Goal: Task Accomplishment & Management: Use online tool/utility

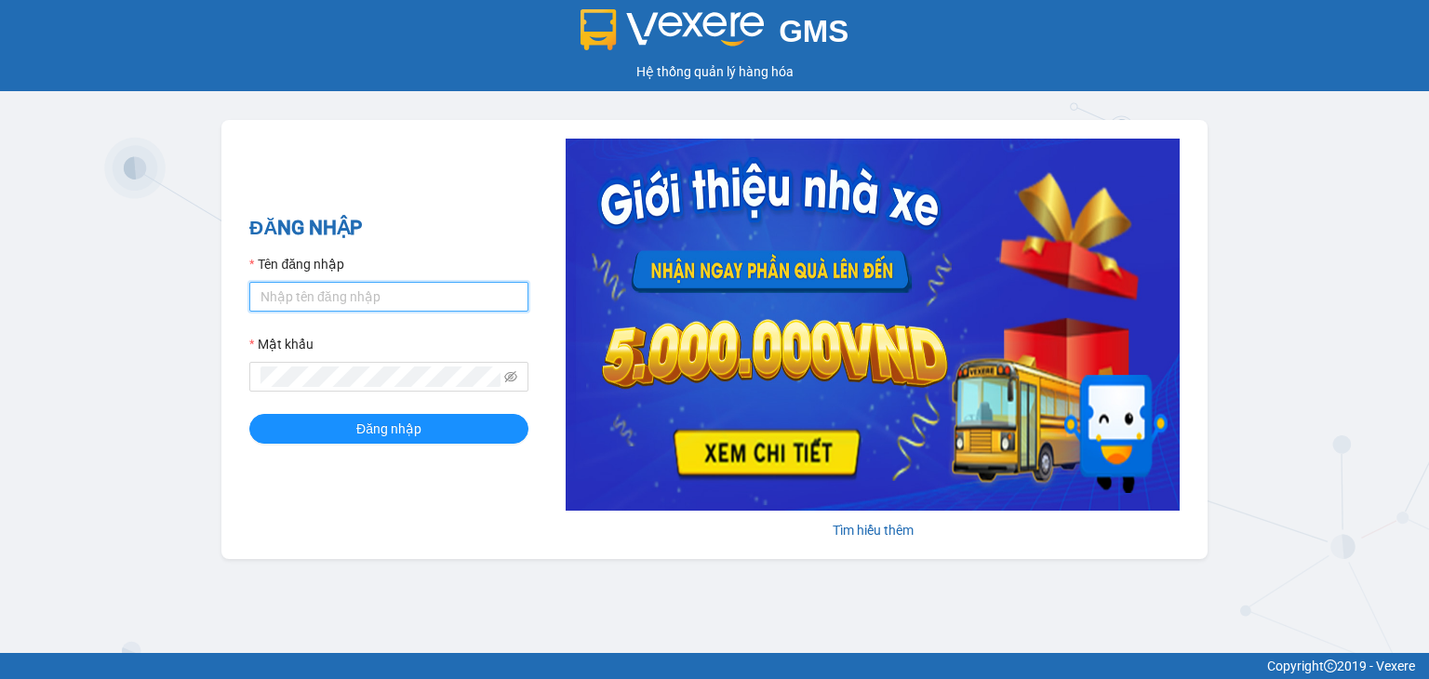
click at [430, 302] on input "Tên đăng nhập" at bounding box center [388, 297] width 279 height 30
type input "dieuquynh.vtp"
click at [356, 366] on span at bounding box center [388, 377] width 279 height 30
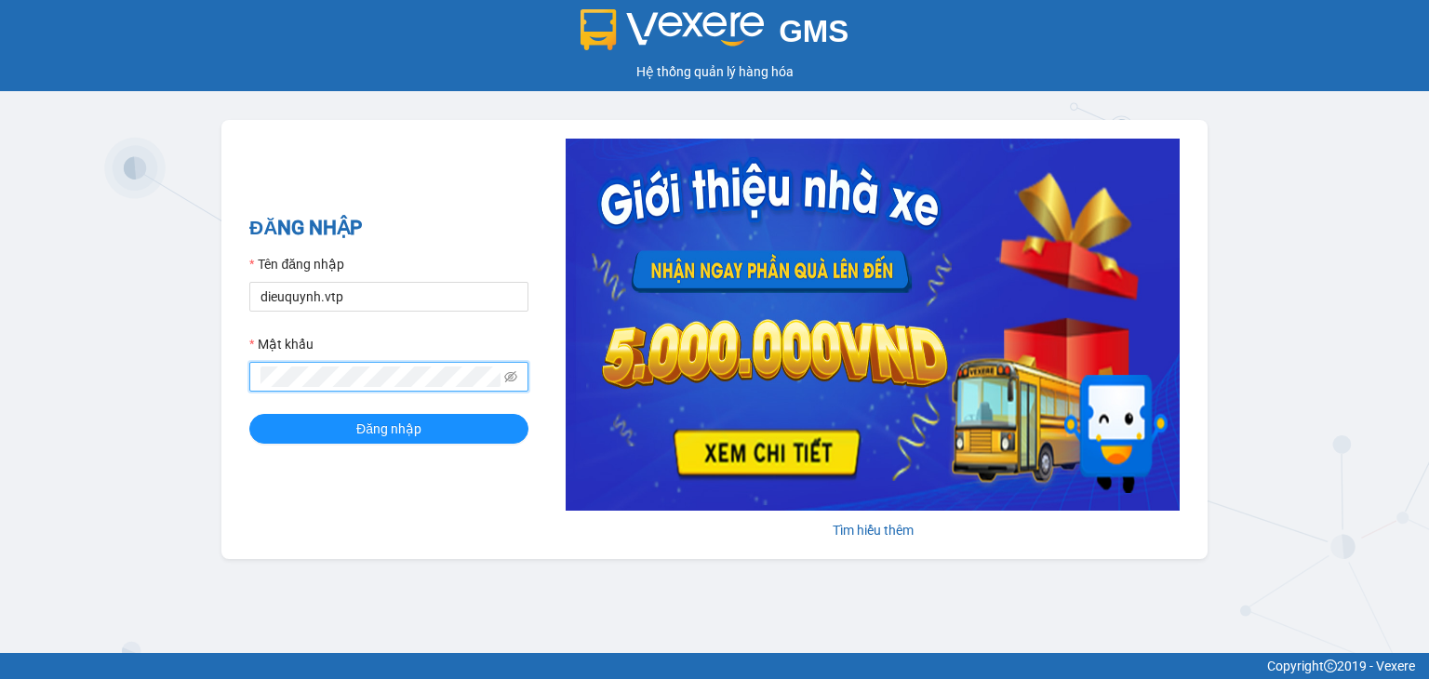
click at [249, 414] on button "Đăng nhập" at bounding box center [388, 429] width 279 height 30
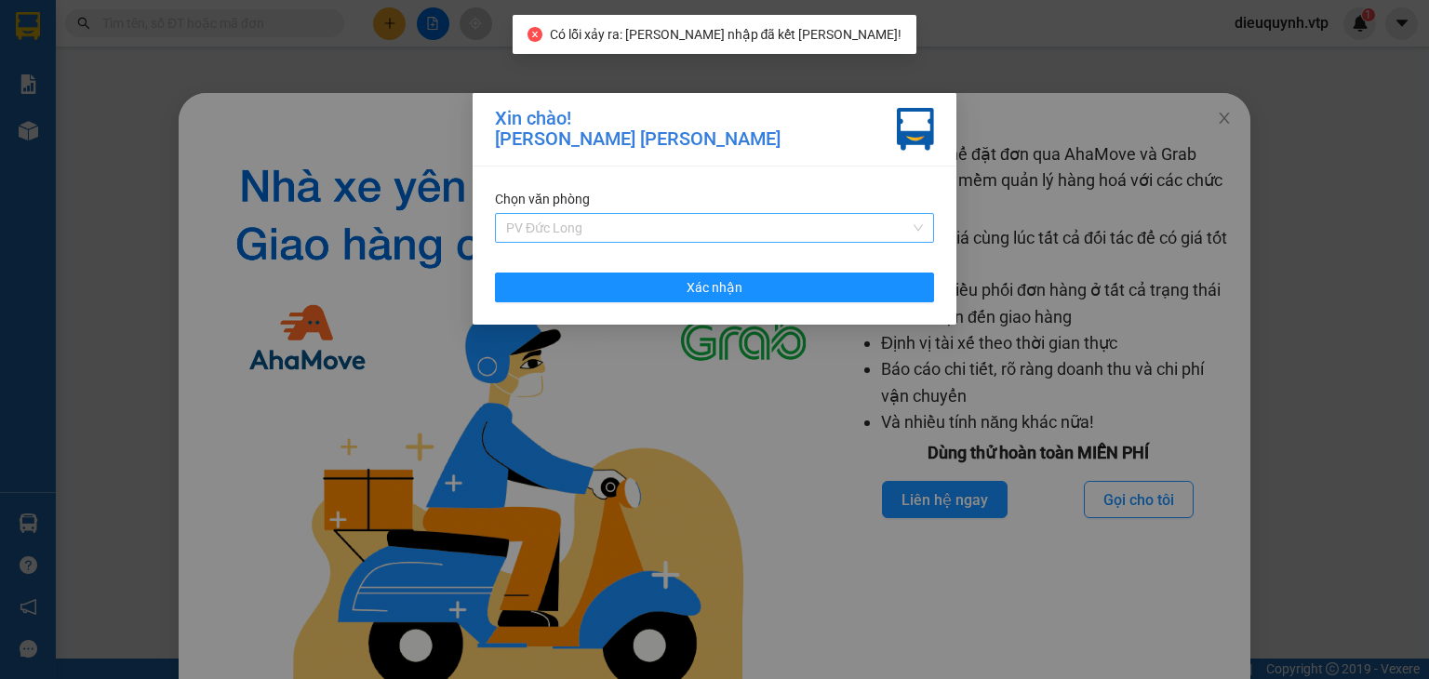
click at [629, 231] on span "PV Đức Long" at bounding box center [714, 228] width 417 height 28
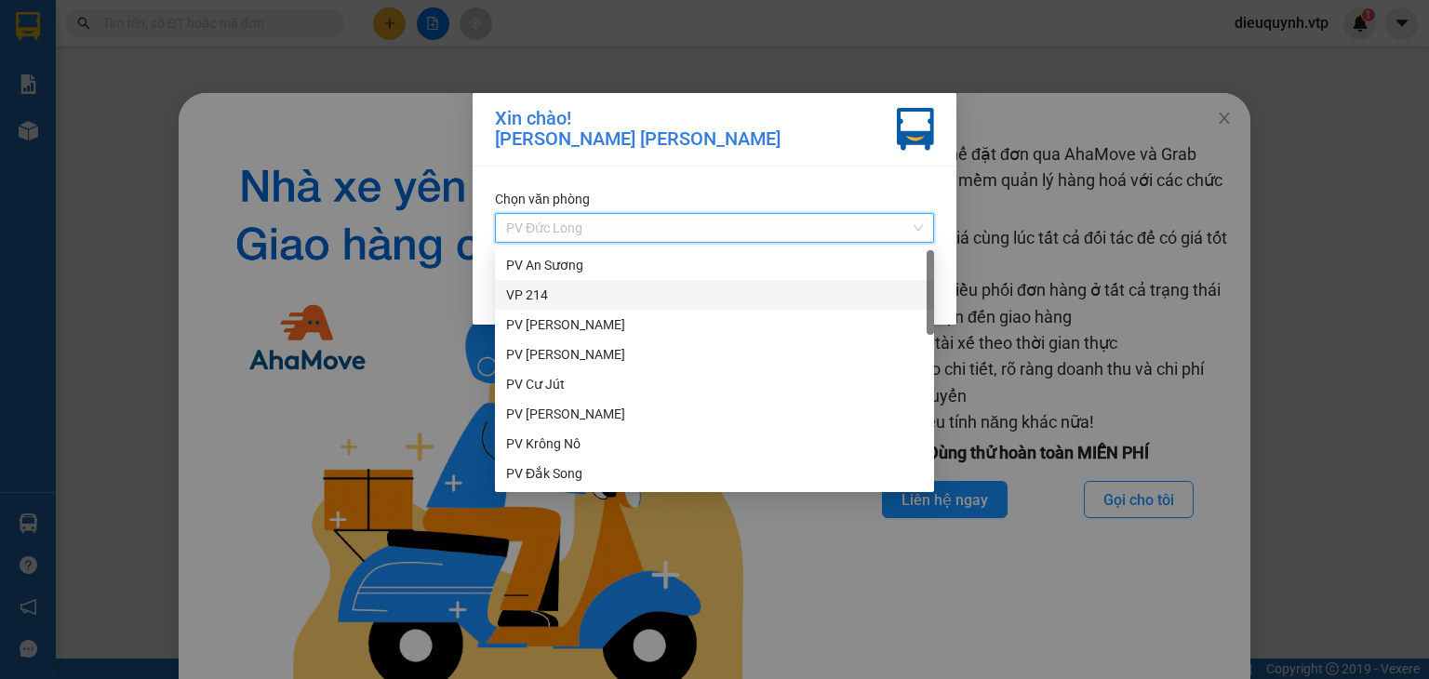
click at [572, 289] on div "VP 214" at bounding box center [714, 295] width 417 height 20
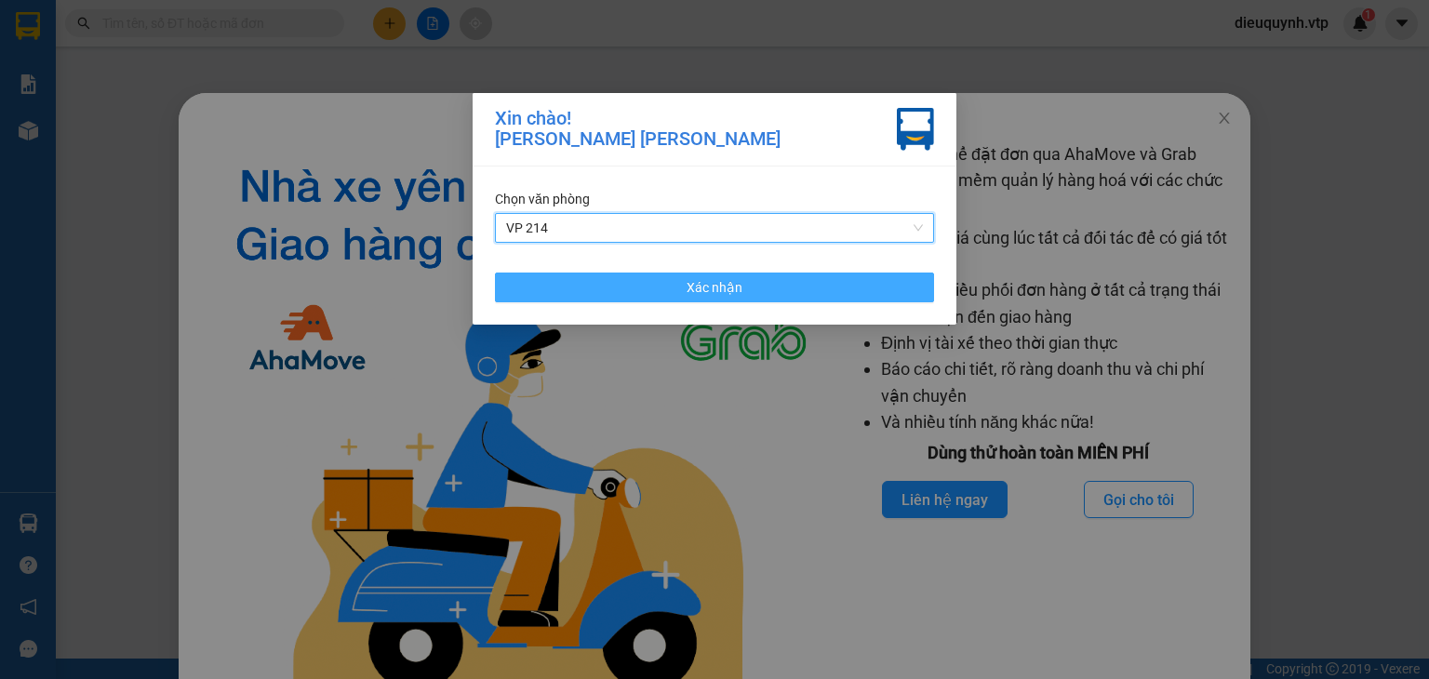
click at [760, 275] on button "Xác nhận" at bounding box center [714, 288] width 439 height 30
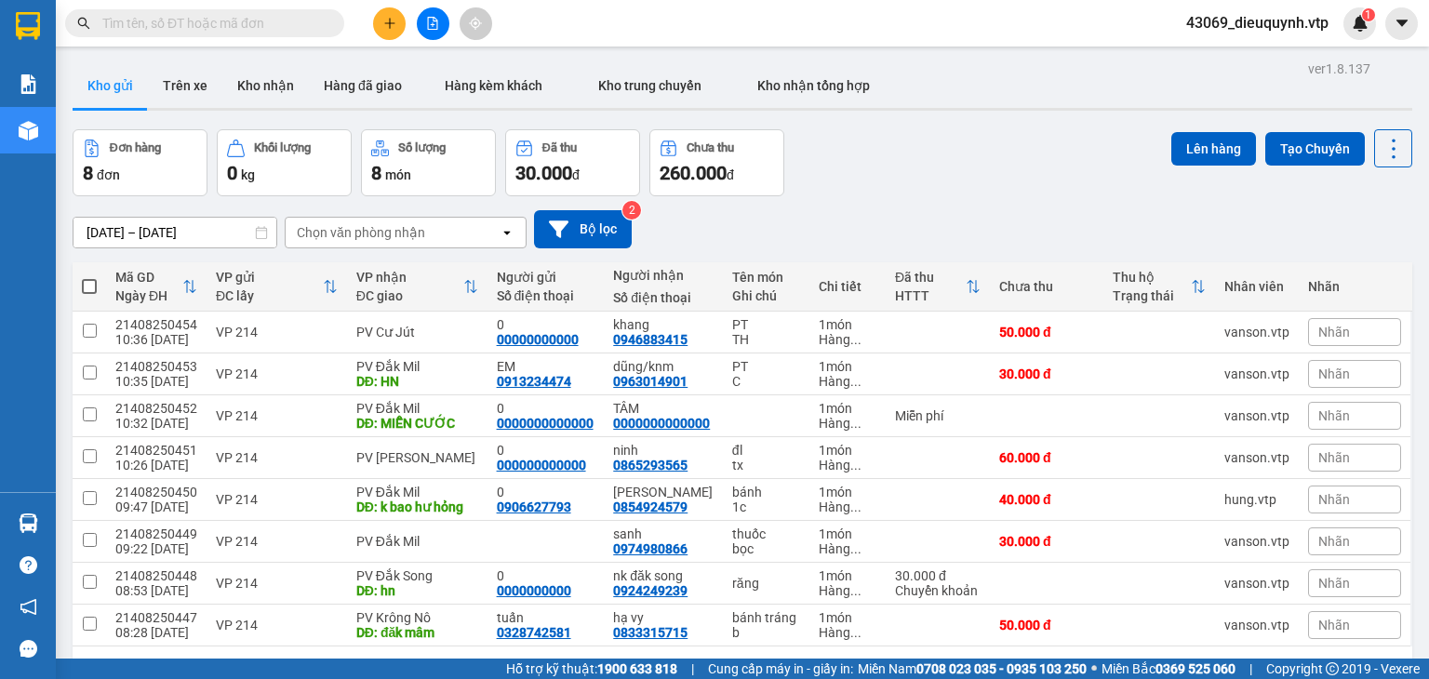
click at [185, 29] on input "text" at bounding box center [212, 23] width 220 height 20
click at [260, 104] on button "Kho nhận" at bounding box center [265, 85] width 87 height 45
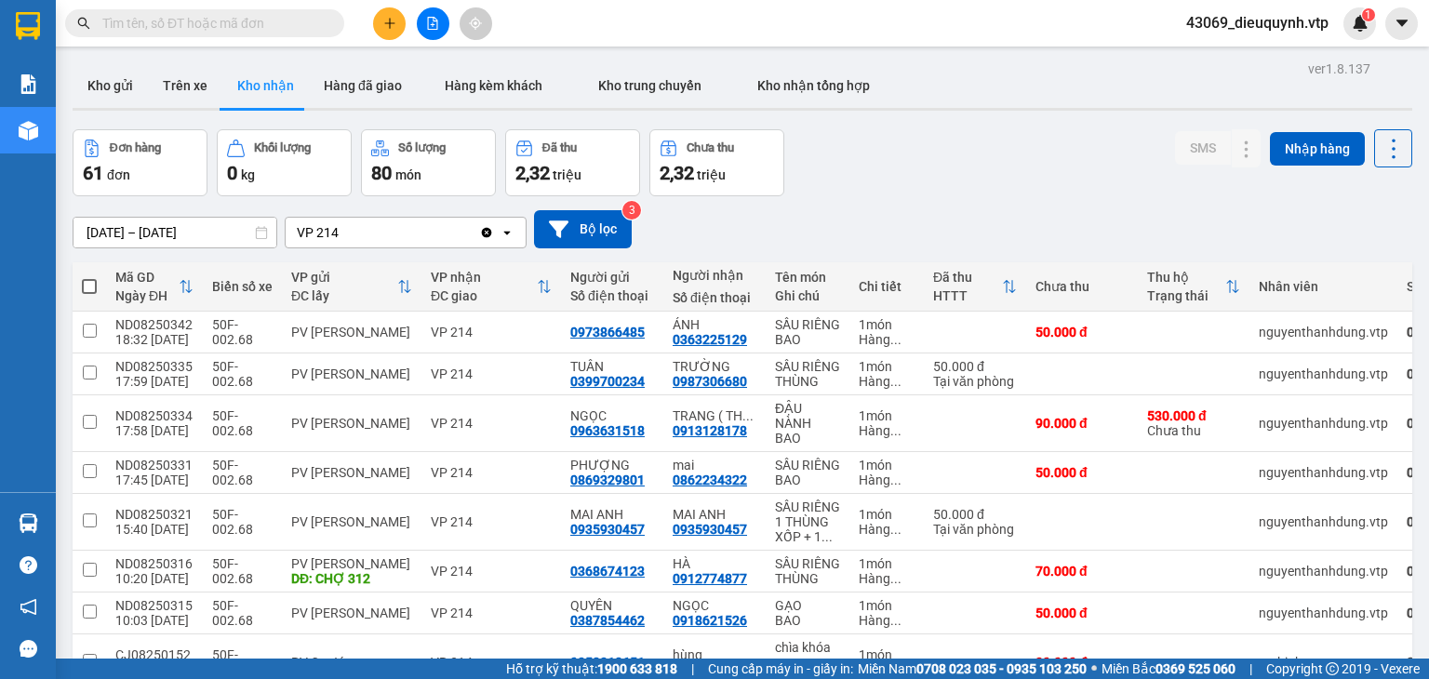
click at [182, 23] on input "text" at bounding box center [212, 23] width 220 height 20
paste input "0389443045"
click at [182, 23] on input "0389443045" at bounding box center [212, 23] width 220 height 20
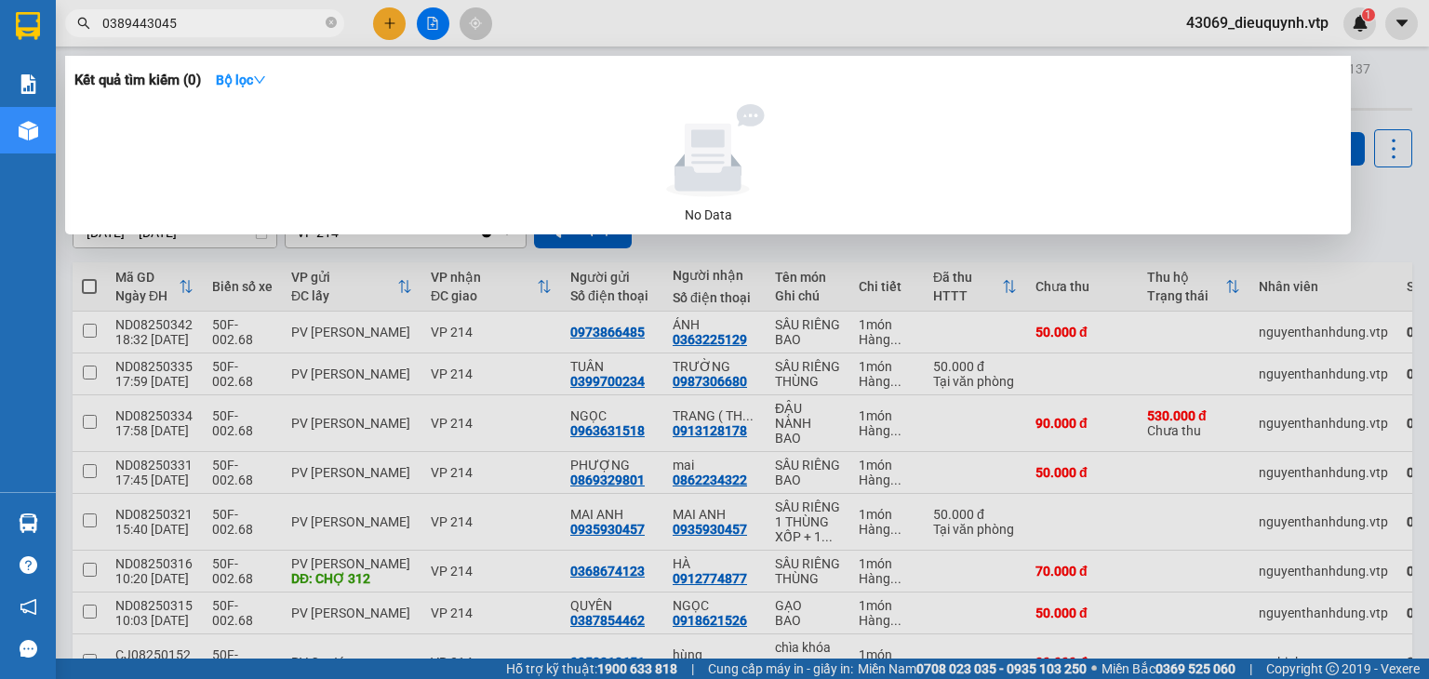
type input "0389443045"
click at [169, 8] on div at bounding box center [714, 339] width 1429 height 679
click at [206, 21] on input "0389443045" at bounding box center [212, 23] width 220 height 20
click at [207, 21] on input "0389443045" at bounding box center [212, 23] width 220 height 20
